Goal: Task Accomplishment & Management: Manage account settings

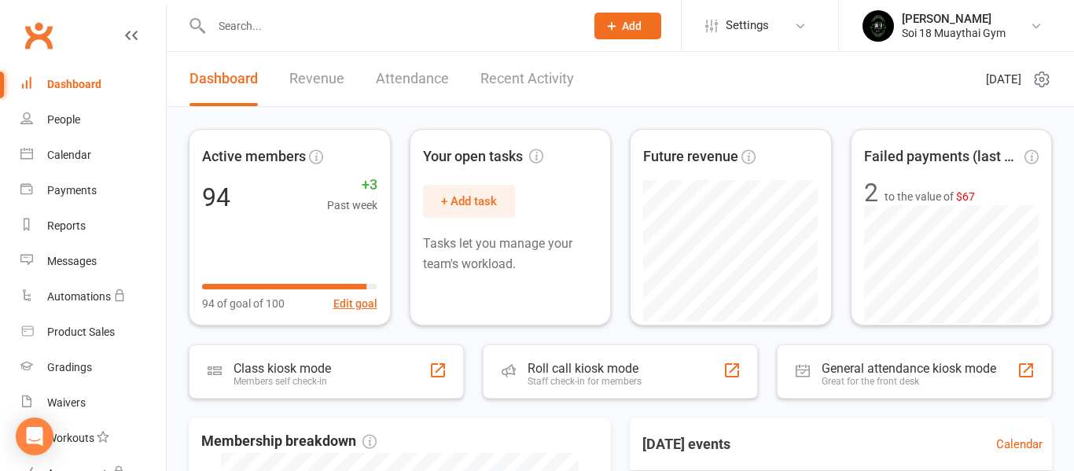
click at [302, 83] on link "Revenue" at bounding box center [316, 79] width 55 height 54
click at [310, 80] on link "Revenue" at bounding box center [316, 79] width 55 height 54
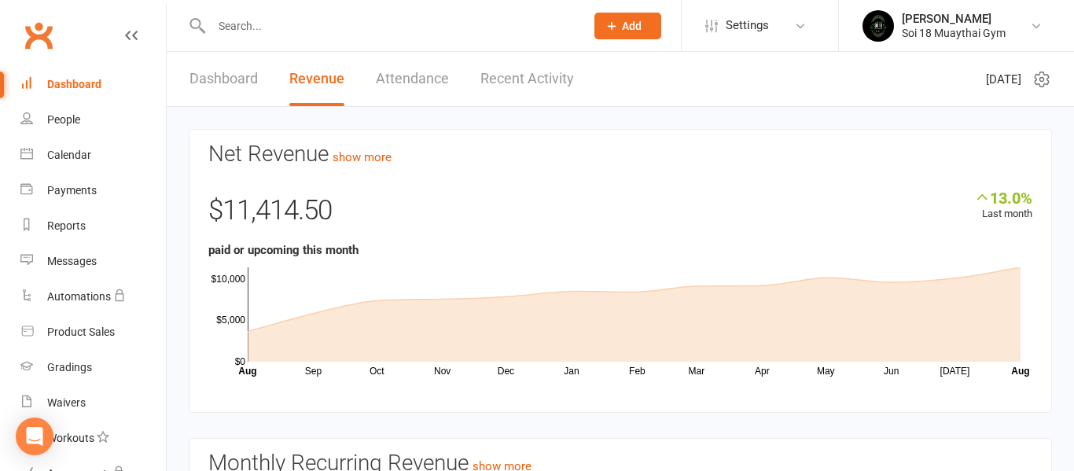
click at [218, 79] on link "Dashboard" at bounding box center [223, 79] width 68 height 54
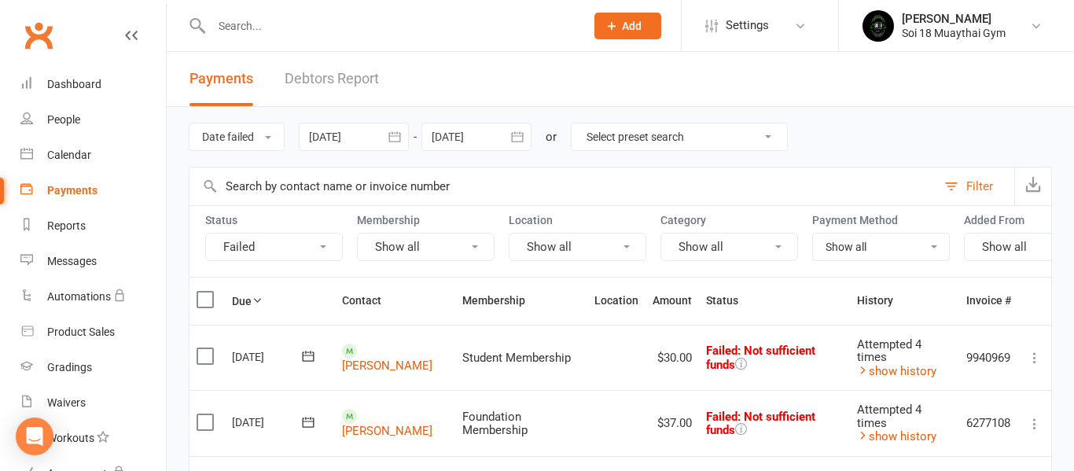
click at [1031, 428] on icon at bounding box center [1034, 424] width 16 height 16
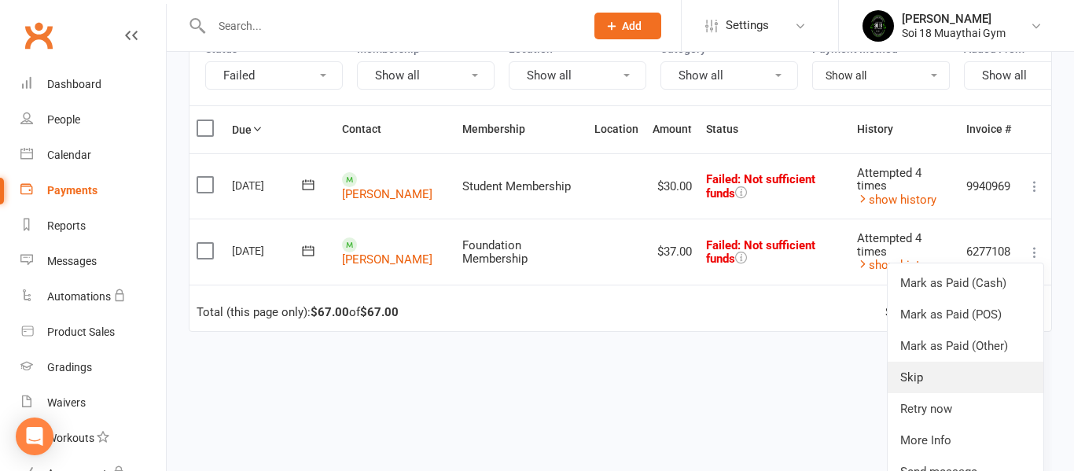
scroll to position [211, 0]
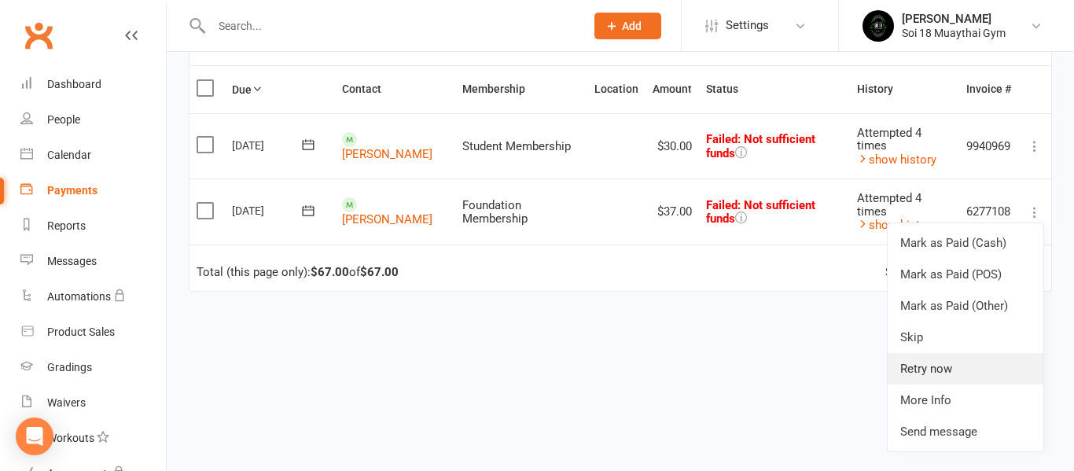
click at [960, 379] on link "Retry now" at bounding box center [965, 368] width 156 height 31
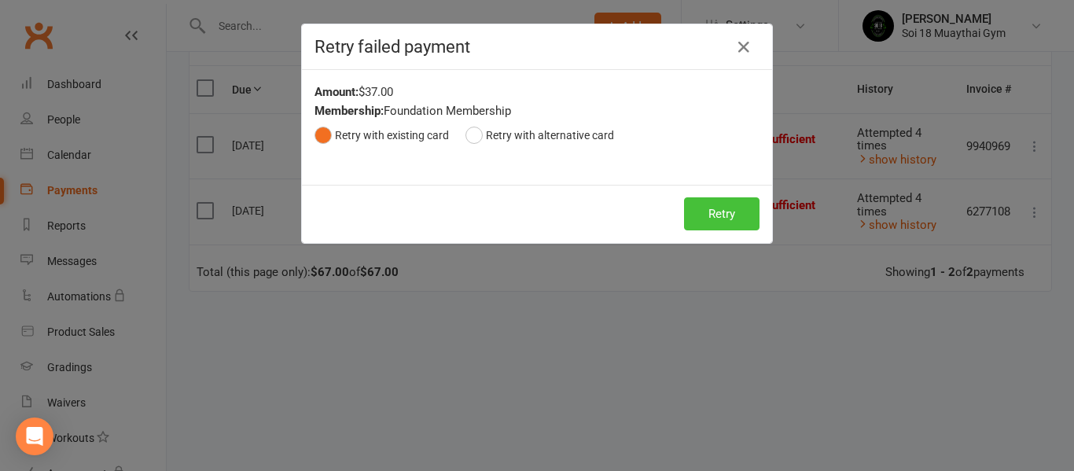
click at [730, 214] on button "Retry" at bounding box center [721, 213] width 75 height 33
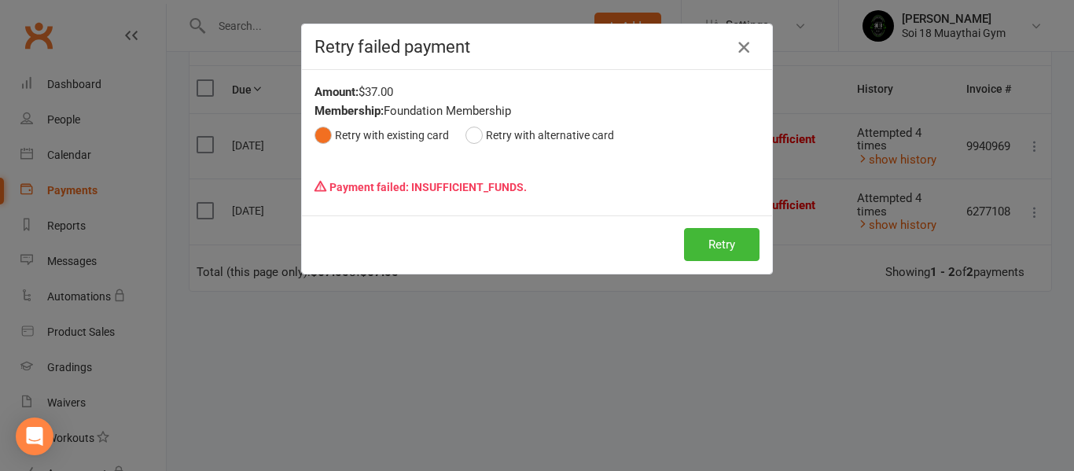
click at [742, 48] on icon "button" at bounding box center [743, 47] width 19 height 19
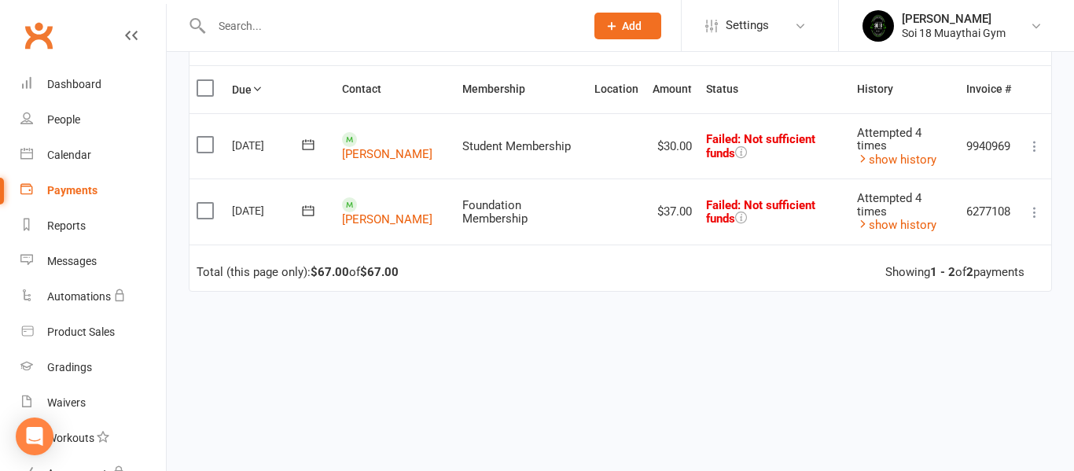
click at [1033, 148] on icon at bounding box center [1034, 146] width 16 height 16
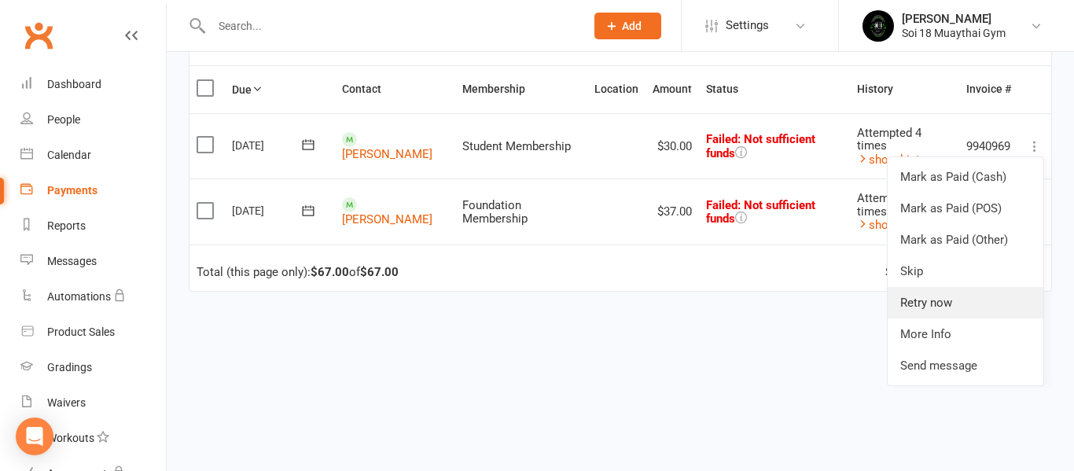
click at [987, 303] on link "Retry now" at bounding box center [965, 302] width 156 height 31
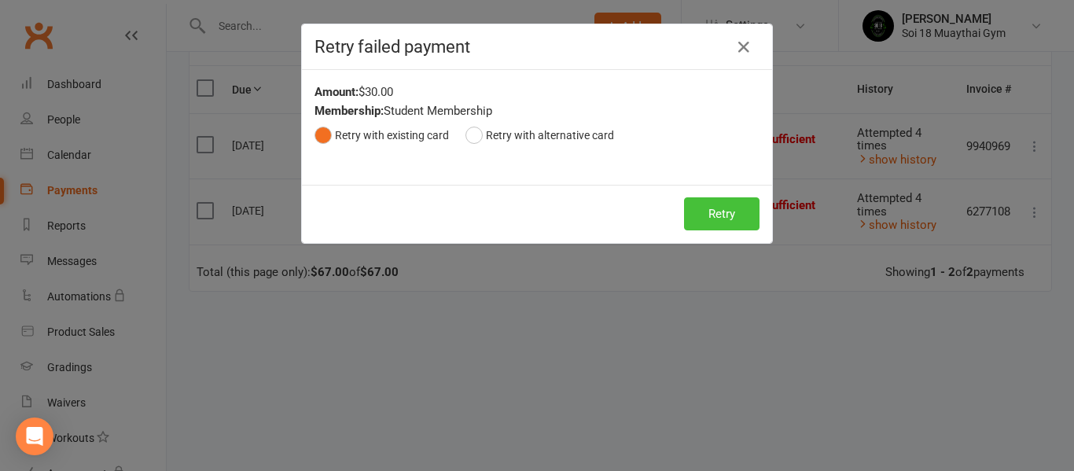
click at [729, 218] on button "Retry" at bounding box center [721, 213] width 75 height 33
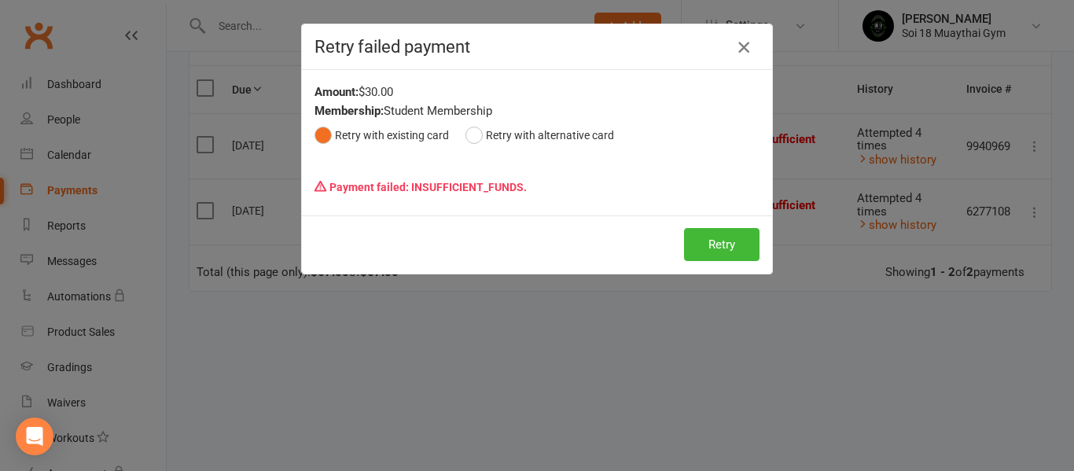
click at [745, 50] on icon "button" at bounding box center [743, 47] width 19 height 19
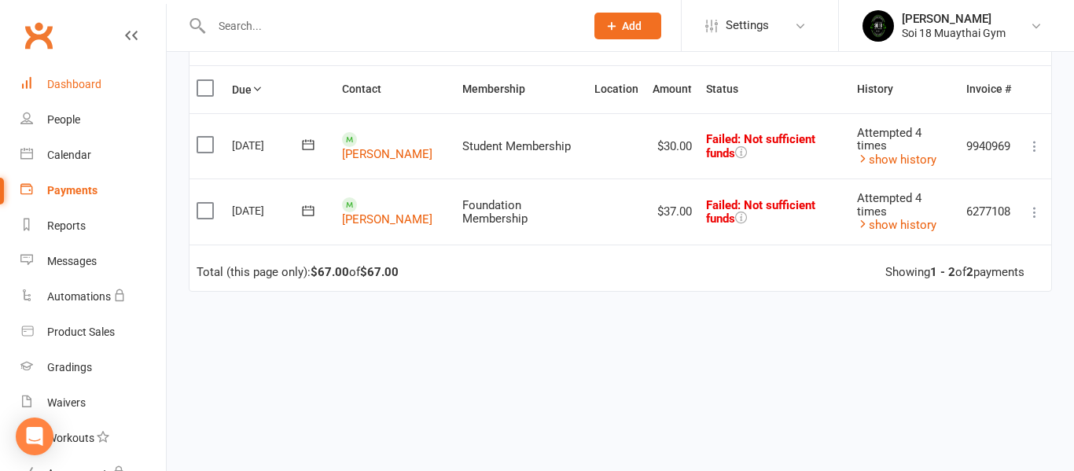
click at [76, 85] on div "Dashboard" at bounding box center [74, 84] width 54 height 13
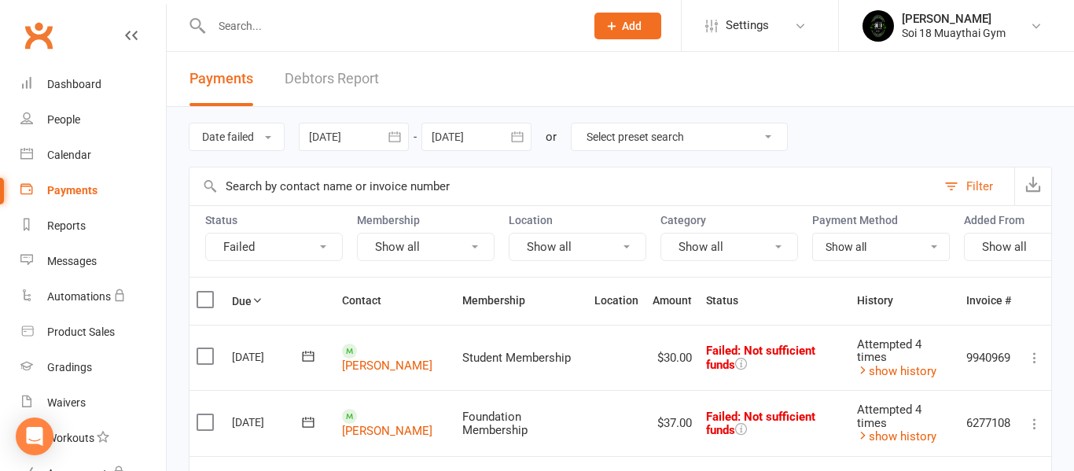
click at [328, 77] on link "Debtors Report" at bounding box center [332, 79] width 94 height 54
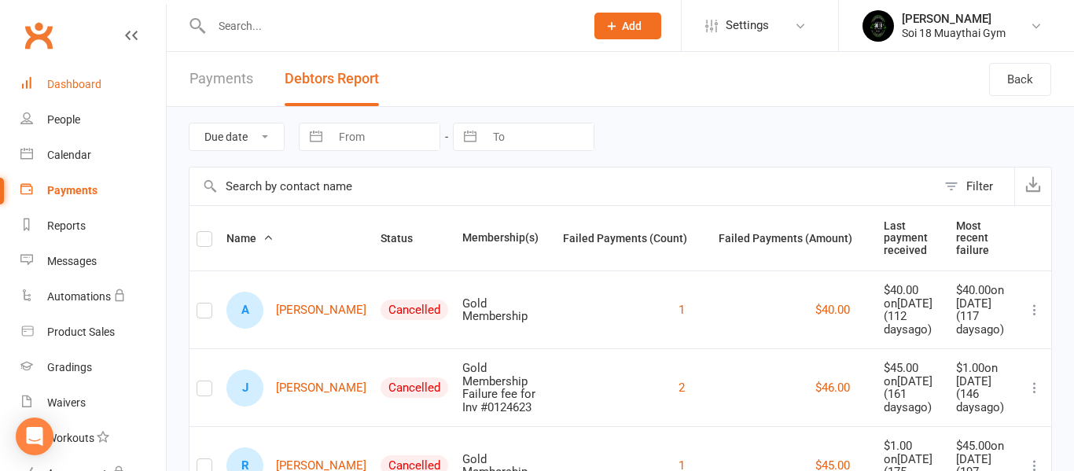
click at [58, 86] on div "Dashboard" at bounding box center [74, 84] width 54 height 13
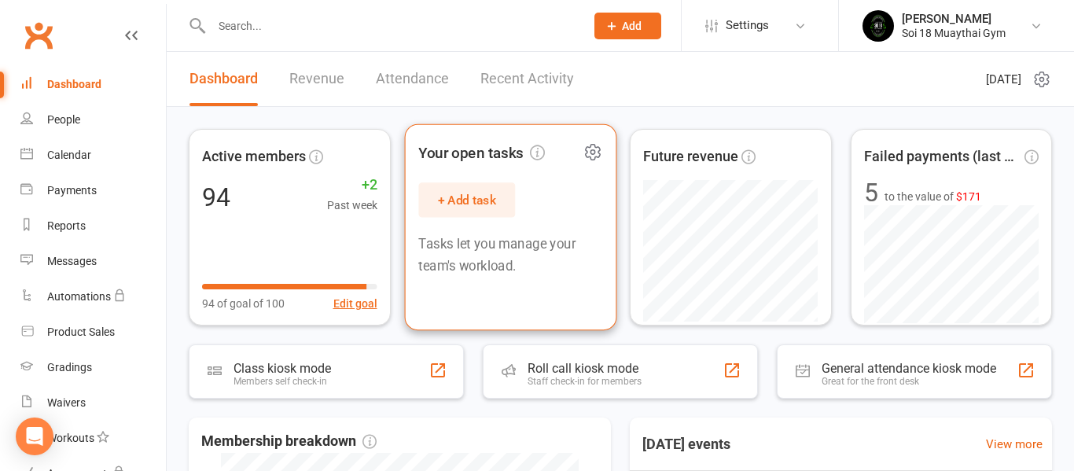
click at [481, 201] on button "+ Add task" at bounding box center [466, 199] width 97 height 35
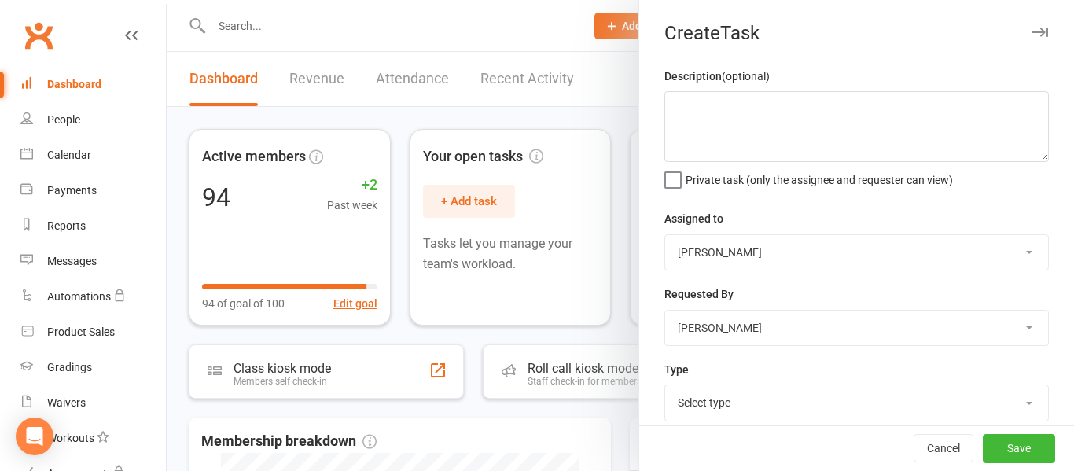
click at [795, 395] on select "Select type E-mail Meeting Phone call Add new task type" at bounding box center [856, 402] width 383 height 35
click at [940, 451] on button "Cancel" at bounding box center [943, 449] width 60 height 28
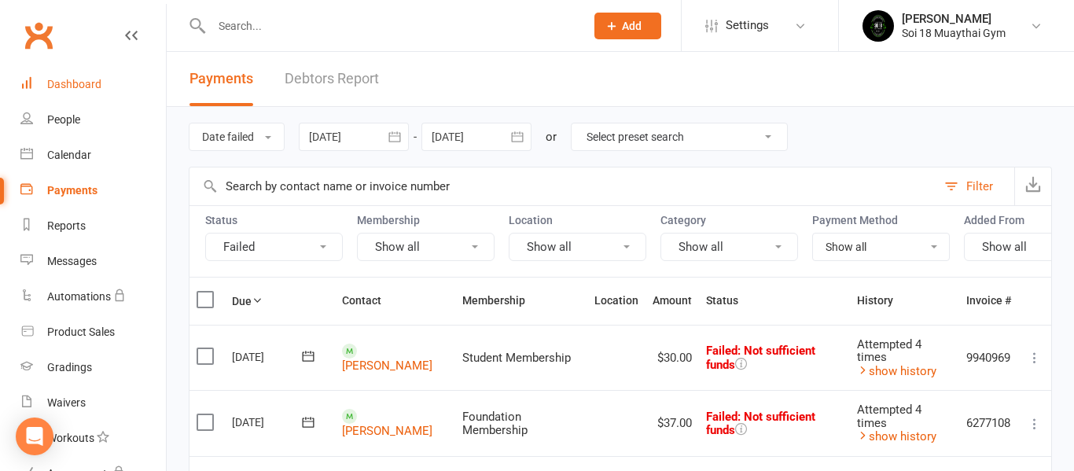
click at [69, 82] on div "Dashboard" at bounding box center [74, 84] width 54 height 13
click at [79, 83] on div "Dashboard" at bounding box center [74, 84] width 54 height 13
